Goal: Check status

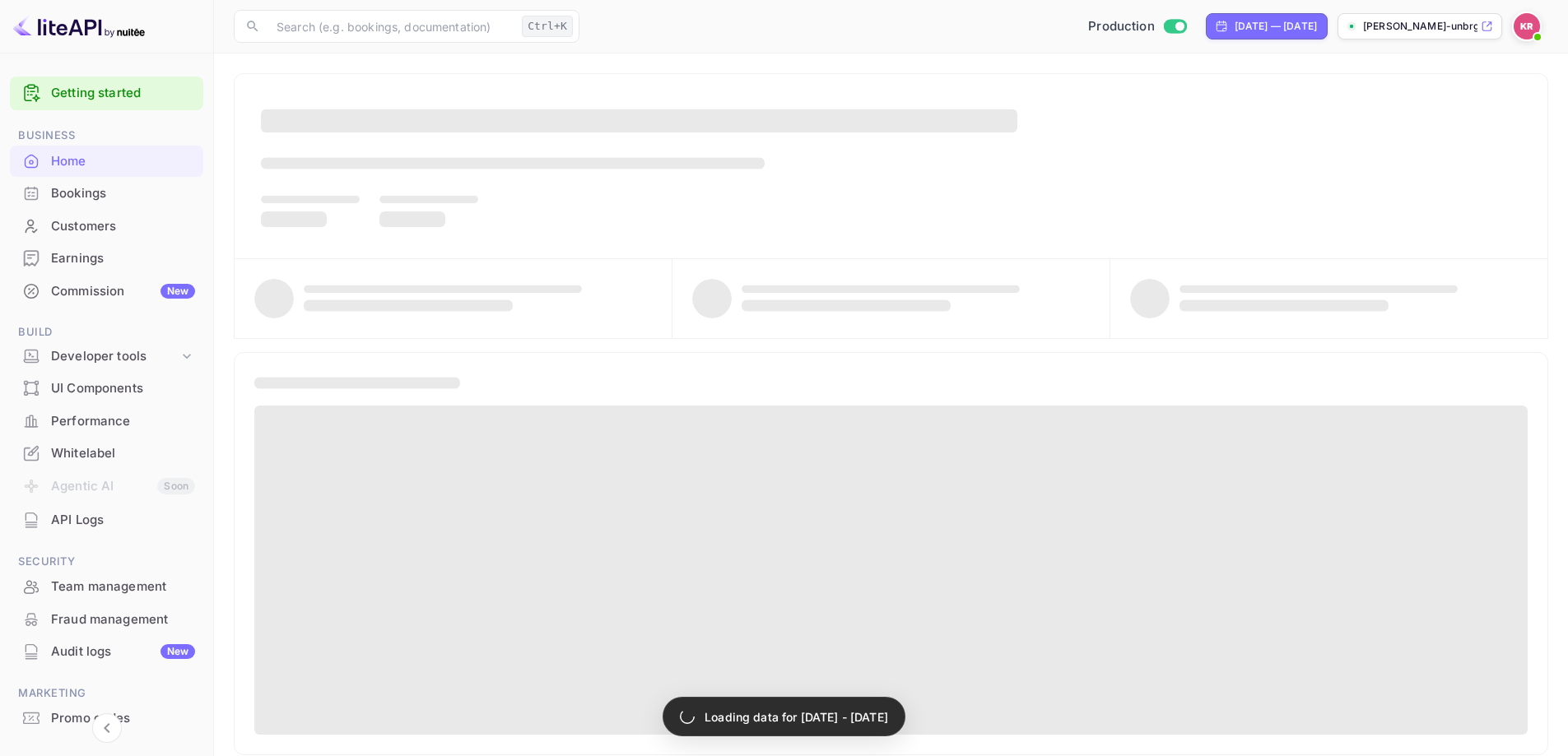
click at [103, 189] on div "Bookings" at bounding box center [123, 194] width 144 height 19
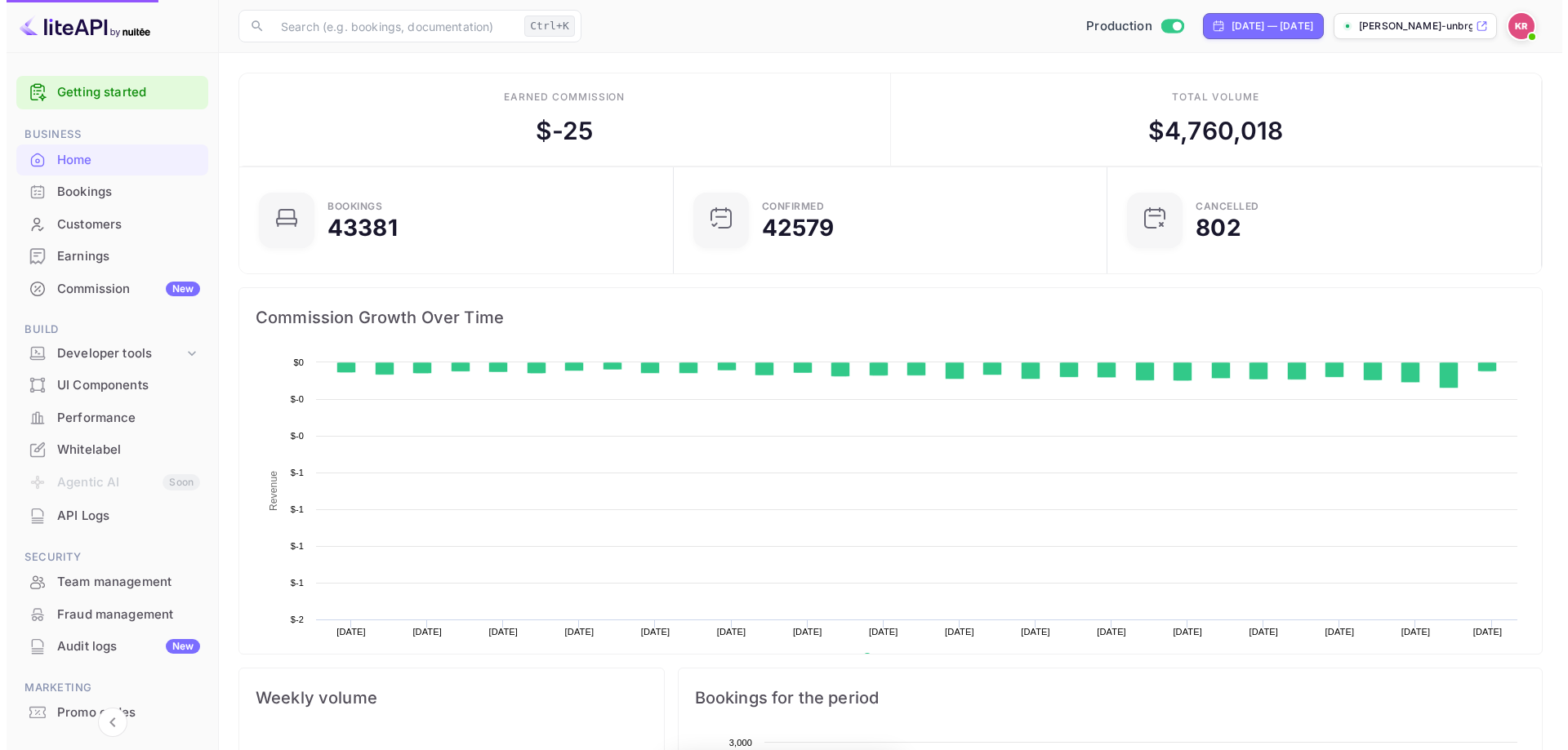
scroll to position [253, 412]
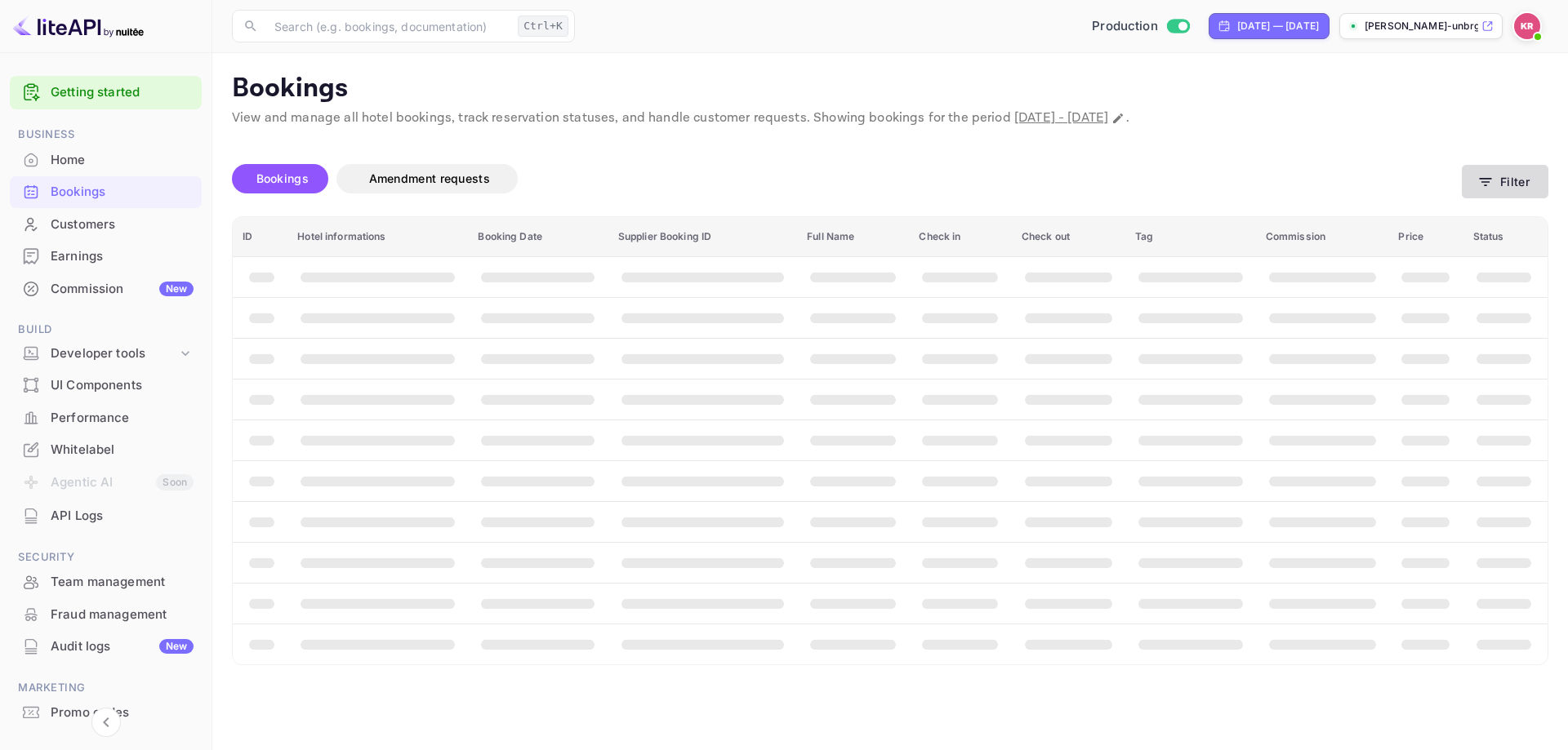
click at [1490, 183] on icon "button" at bounding box center [1484, 181] width 16 height 16
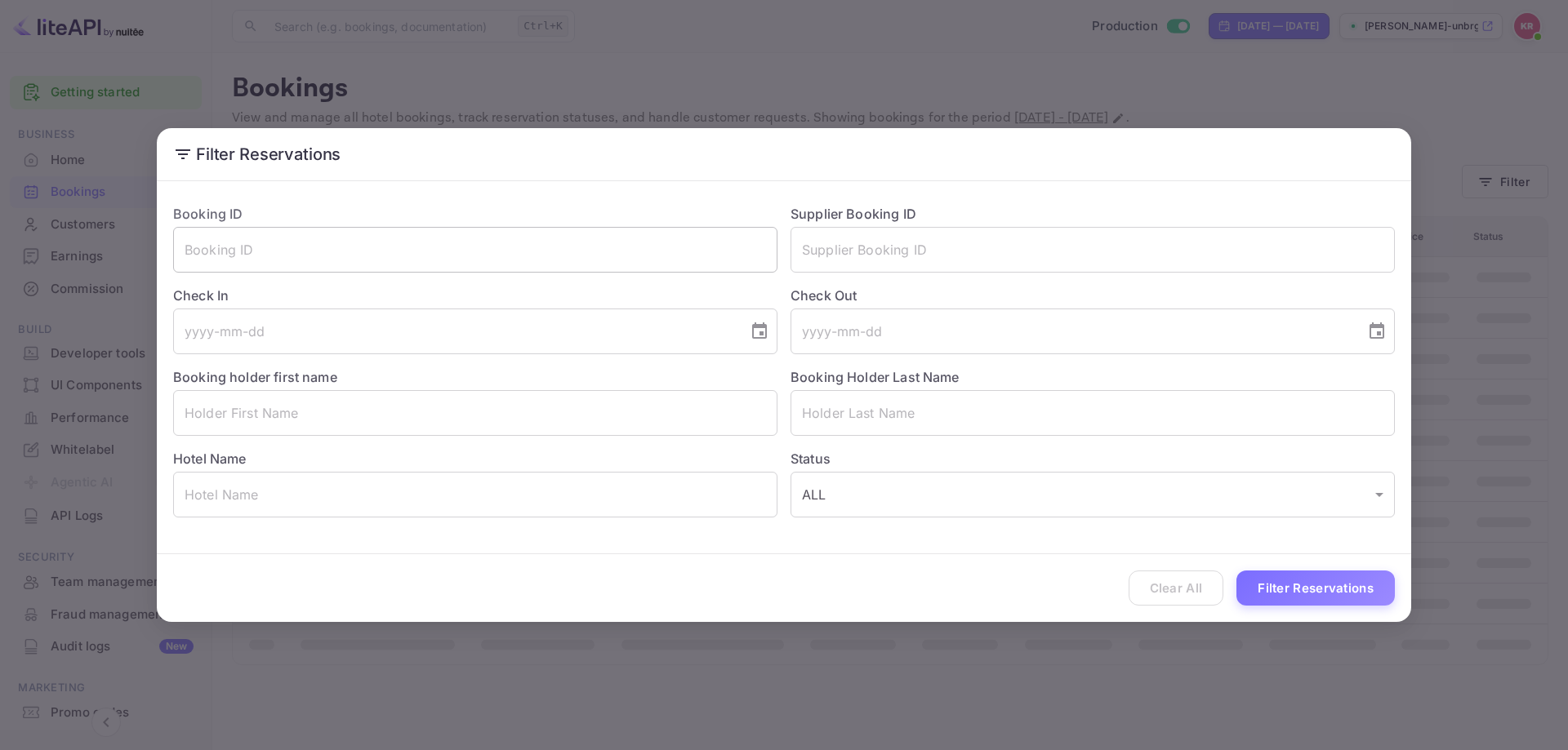
click at [464, 261] on input "text" at bounding box center [475, 249] width 604 height 46
paste input "k1SIVkx7l"
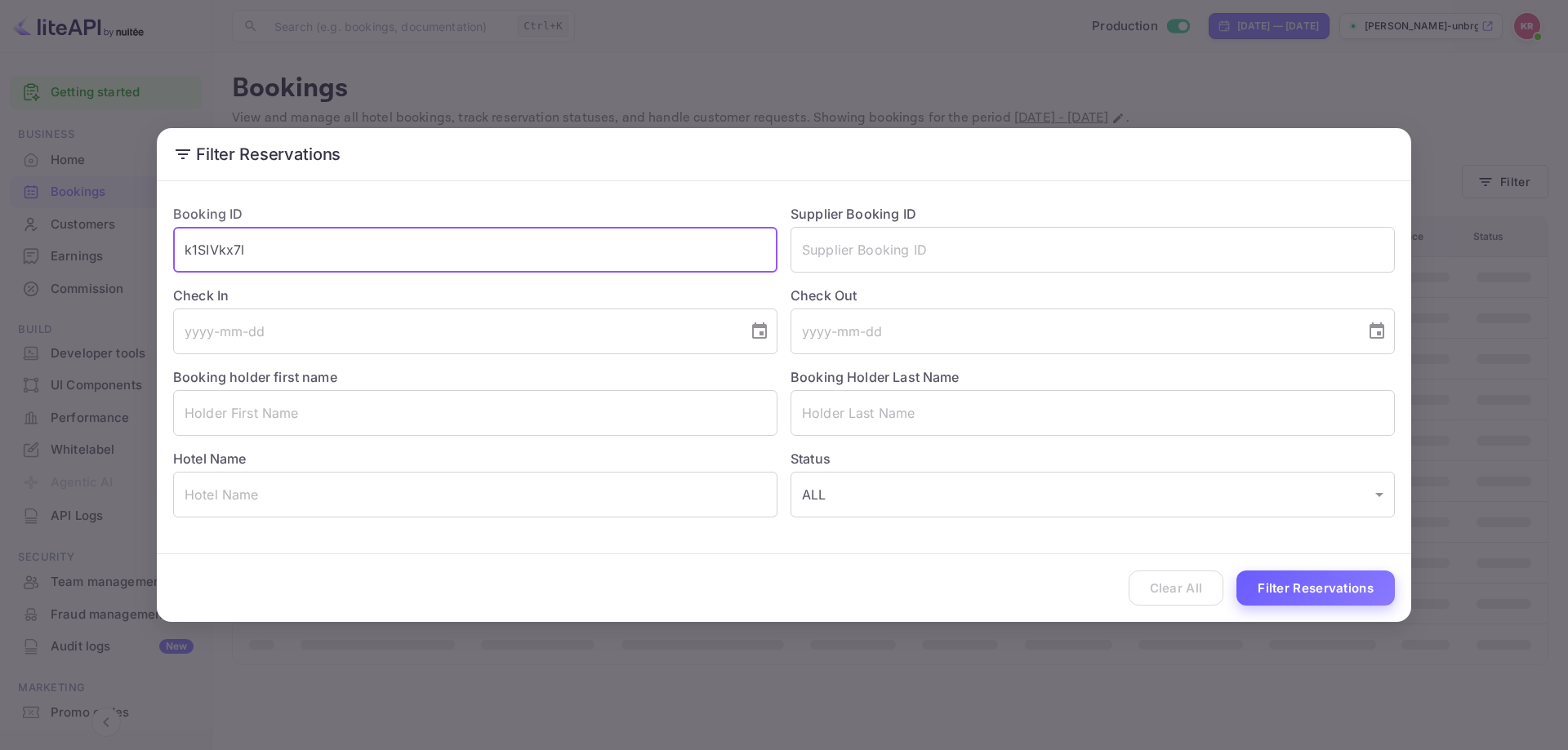
type input "k1SIVkx7l"
click at [1300, 593] on button "Filter Reservations" at bounding box center [1315, 587] width 159 height 35
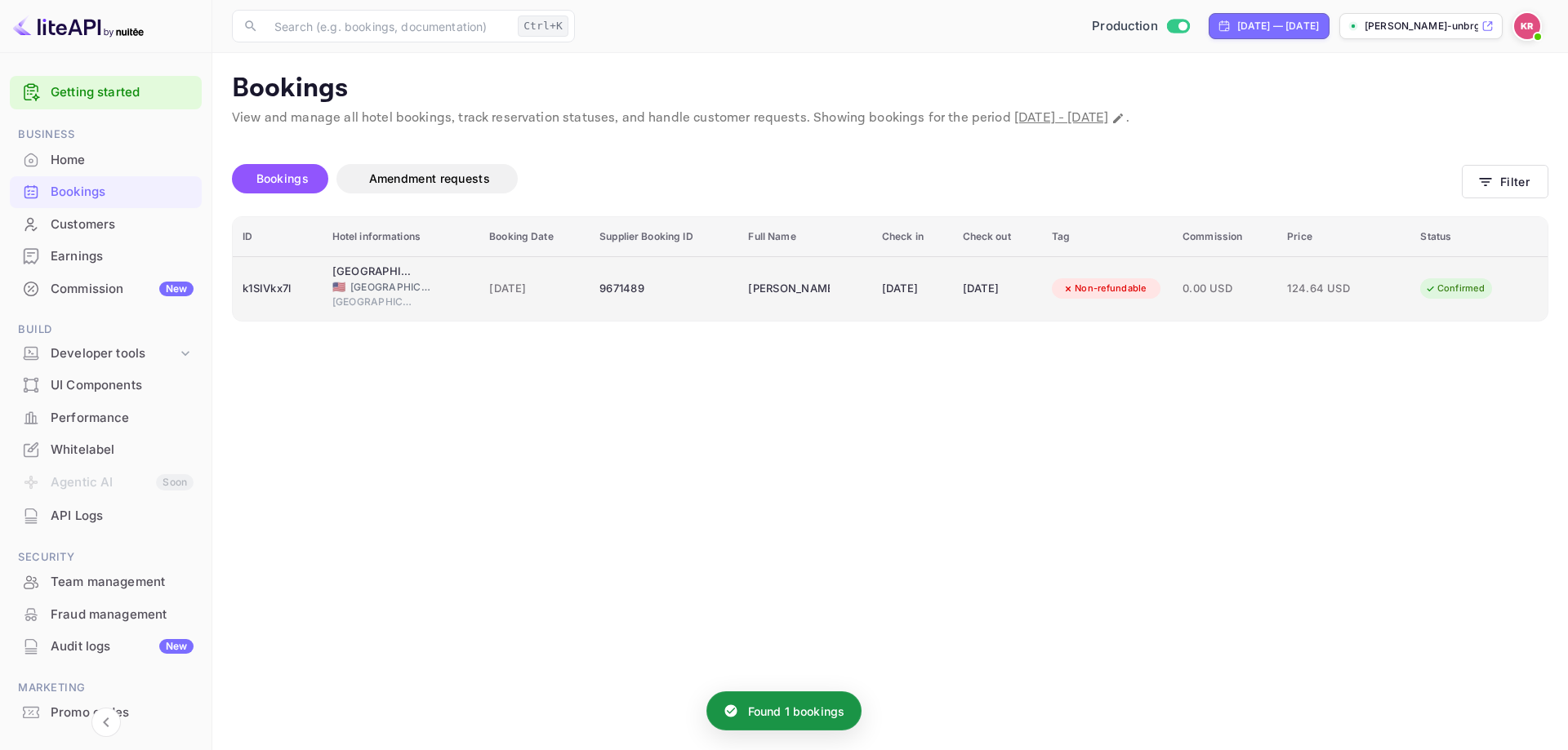
click at [717, 276] on td "9671489" at bounding box center [664, 289] width 149 height 65
